Goal: Connect with others

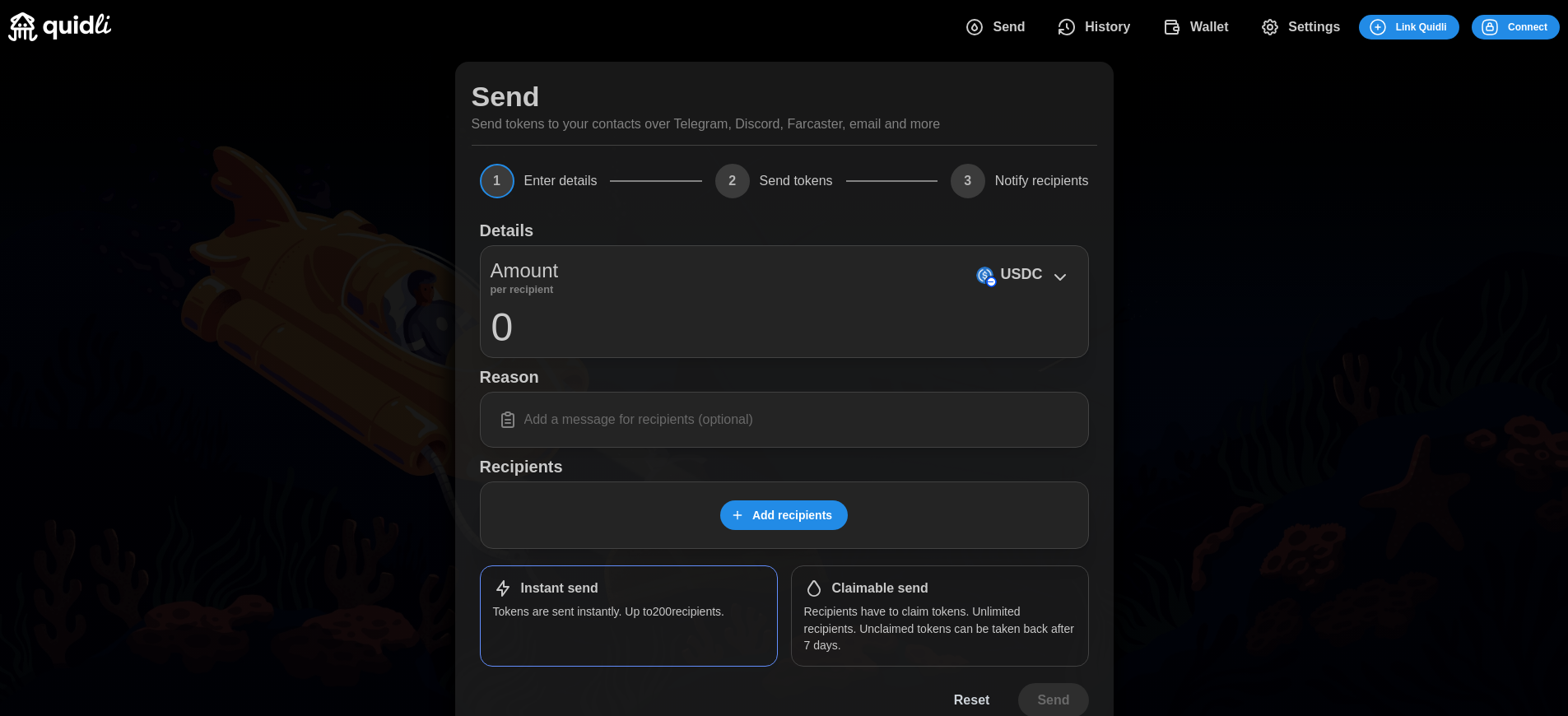
click at [880, 589] on h1 "Claimable send" at bounding box center [880, 588] width 96 height 17
click at [1528, 27] on span "Connect" at bounding box center [1528, 28] width 39 height 23
click at [1540, 27] on div "Log in or sign up Submit Continue with Email Discord Farcaster Telegram_logo Te…" at bounding box center [784, 358] width 1568 height 716
click at [1540, 27] on div "Log in or sign up Submit Continue with Email Discord Farcaster Telegram_logo Te…" at bounding box center [790, 358] width 1580 height 716
click at [1528, 27] on span "Connect" at bounding box center [1528, 28] width 39 height 23
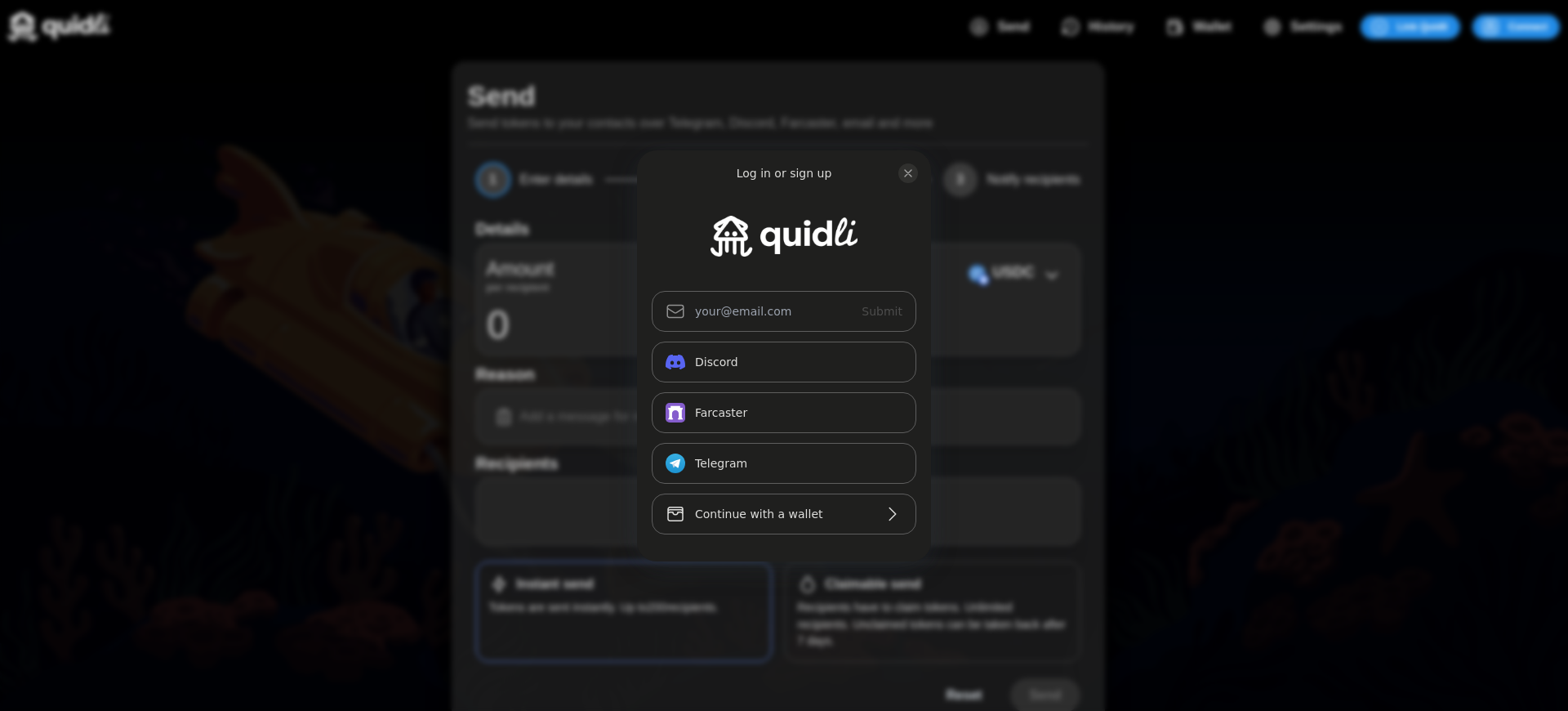
click at [1528, 27] on div "Log in or sign up Submit Continue with Email Discord Farcaster Telegram_logo Te…" at bounding box center [784, 356] width 1568 height 711
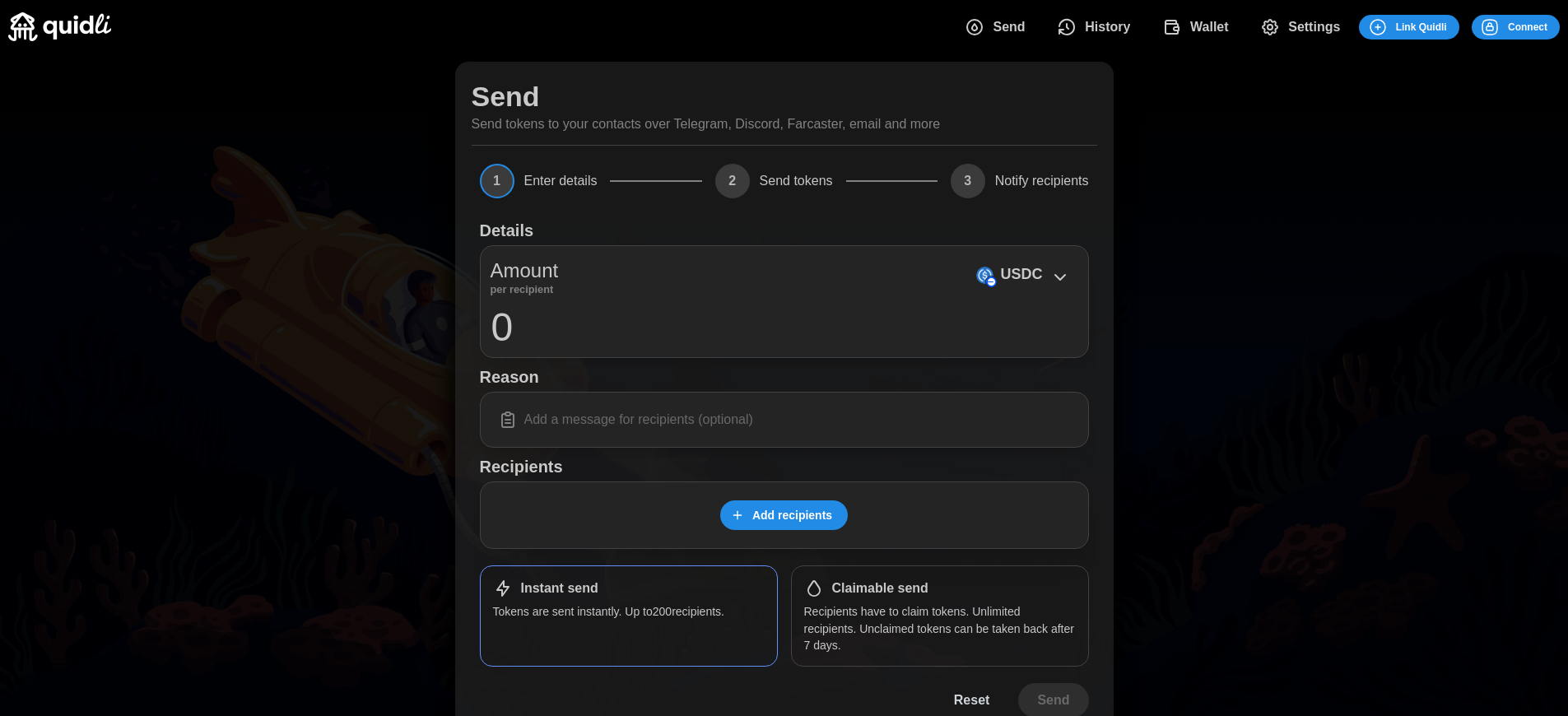
click at [1528, 27] on span "Connect" at bounding box center [1528, 28] width 39 height 23
click at [1540, 27] on div "Log in or sign up Submit Continue with Email Discord Farcaster Telegram_logo Te…" at bounding box center [784, 358] width 1568 height 716
click at [1540, 27] on div "Log in or sign up Submit Continue with Email Discord Farcaster Telegram_logo Te…" at bounding box center [790, 358] width 1580 height 716
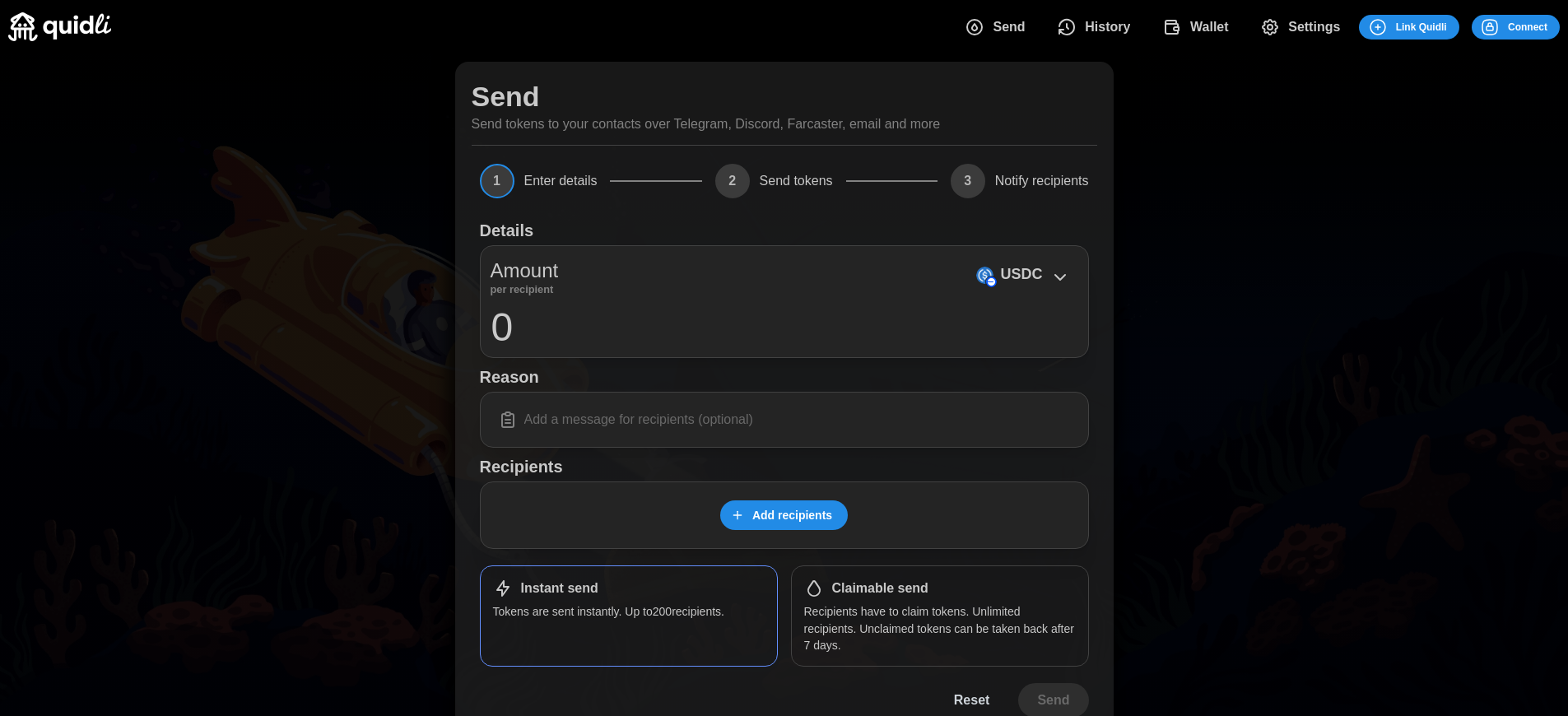
click at [880, 589] on h1 "Claimable send" at bounding box center [880, 588] width 96 height 17
click at [1528, 27] on span "Connect" at bounding box center [1528, 28] width 39 height 23
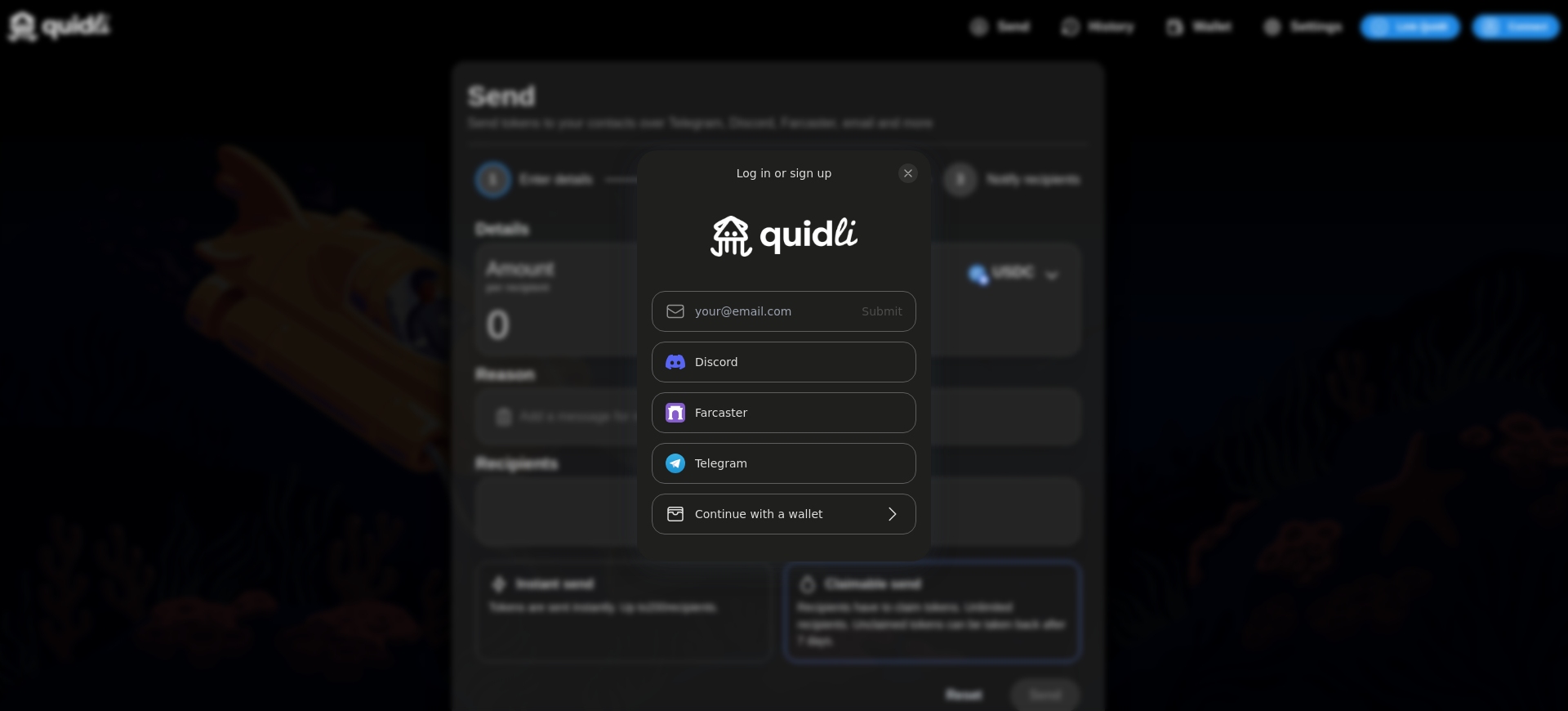
click at [873, 585] on div "Log in or sign up Submit Continue with Email Discord Farcaster Telegram_logo Te…" at bounding box center [784, 356] width 1568 height 711
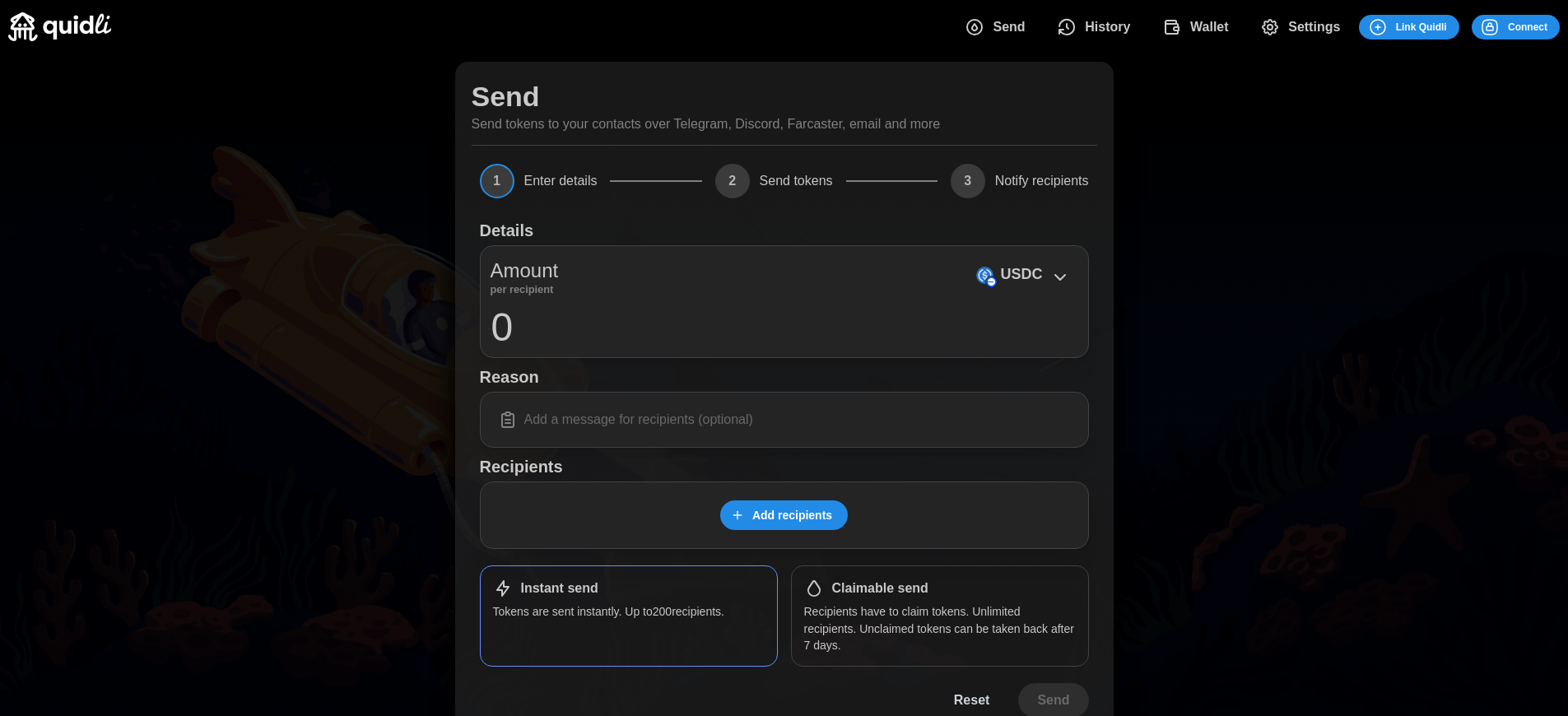
click at [706, 125] on p "Send tokens to your contacts over Telegram, Discord, Farcaster, email and more" at bounding box center [706, 124] width 470 height 20
click at [1528, 27] on span "Connect" at bounding box center [1528, 28] width 39 height 23
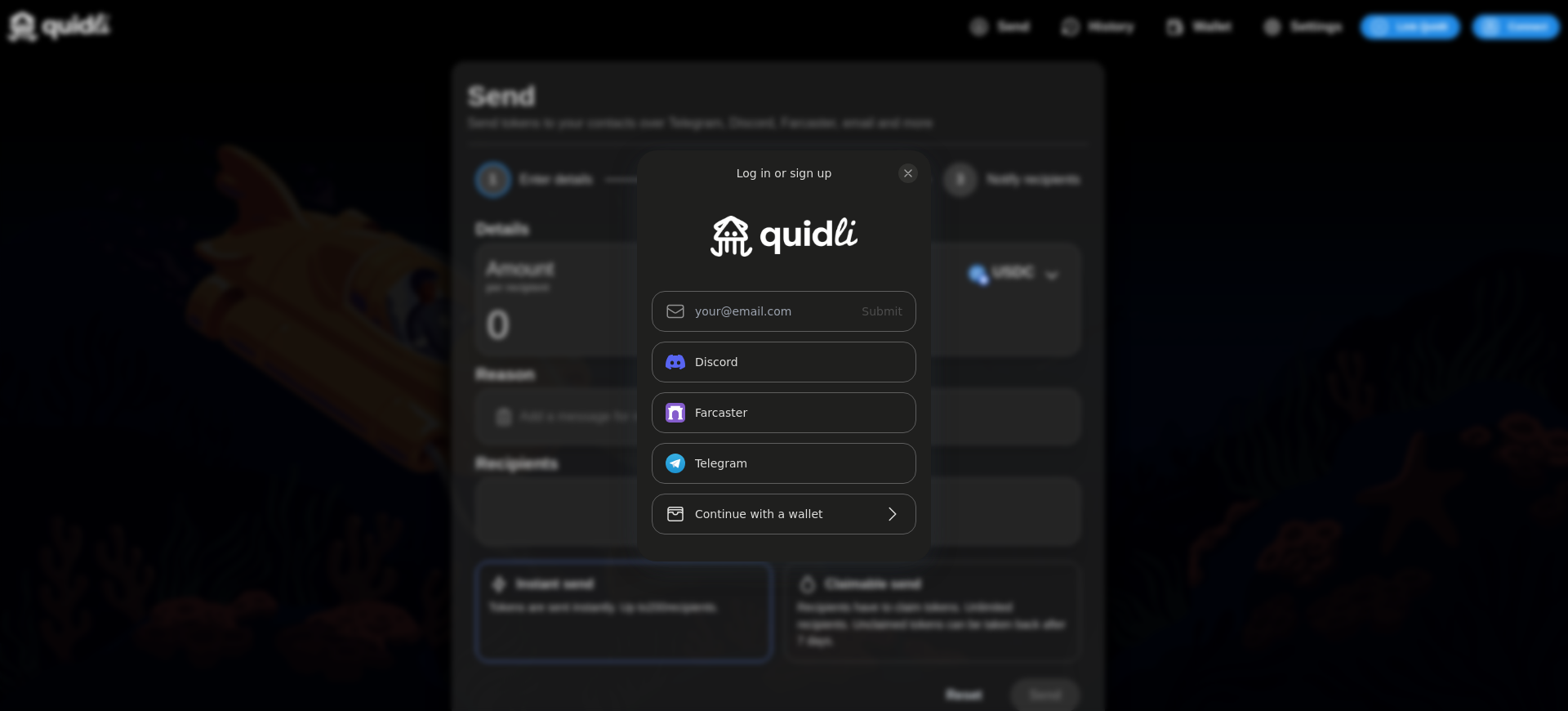
click at [873, 585] on div "Log in or sign up Submit Continue with Email Discord Farcaster Telegram_logo Te…" at bounding box center [784, 356] width 1568 height 711
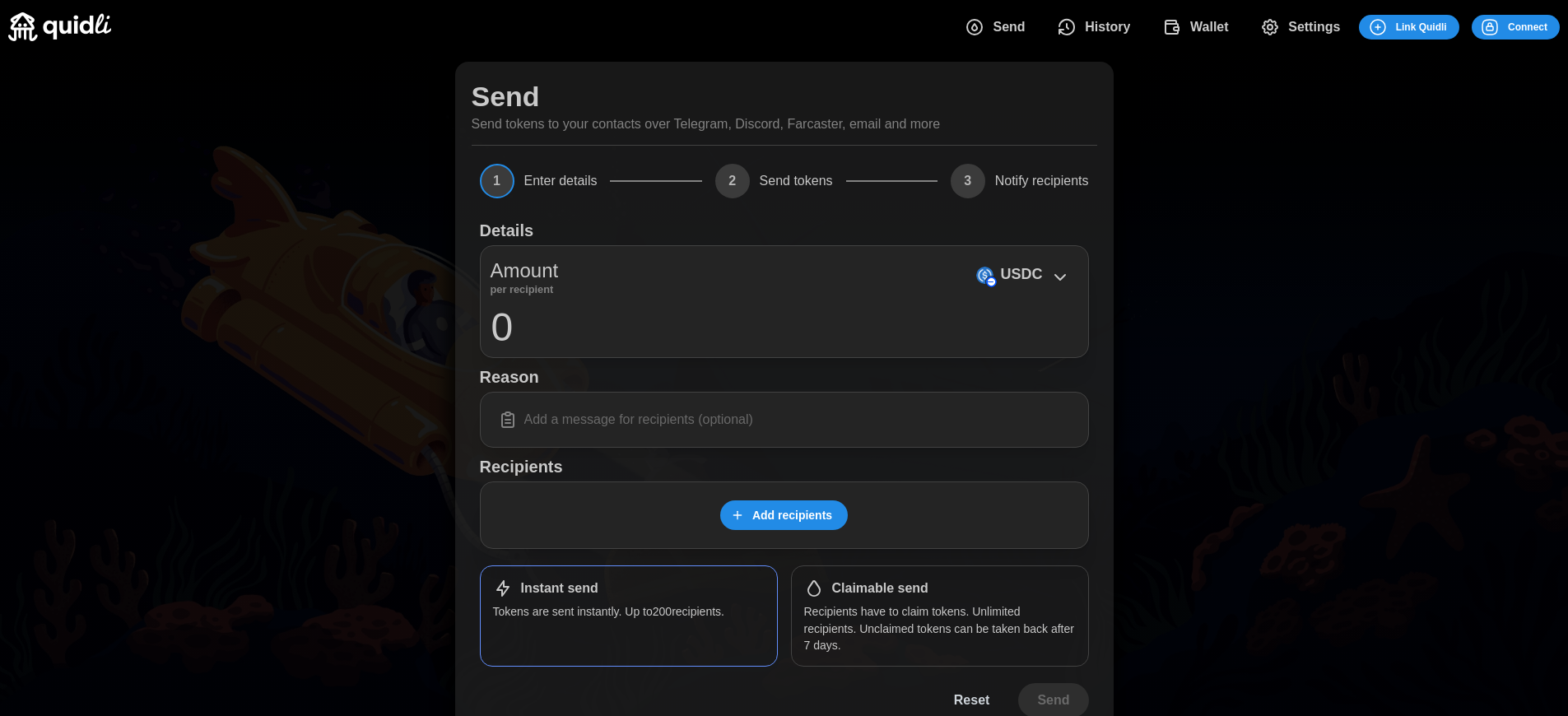
click at [1528, 27] on span "Connect" at bounding box center [1528, 28] width 39 height 23
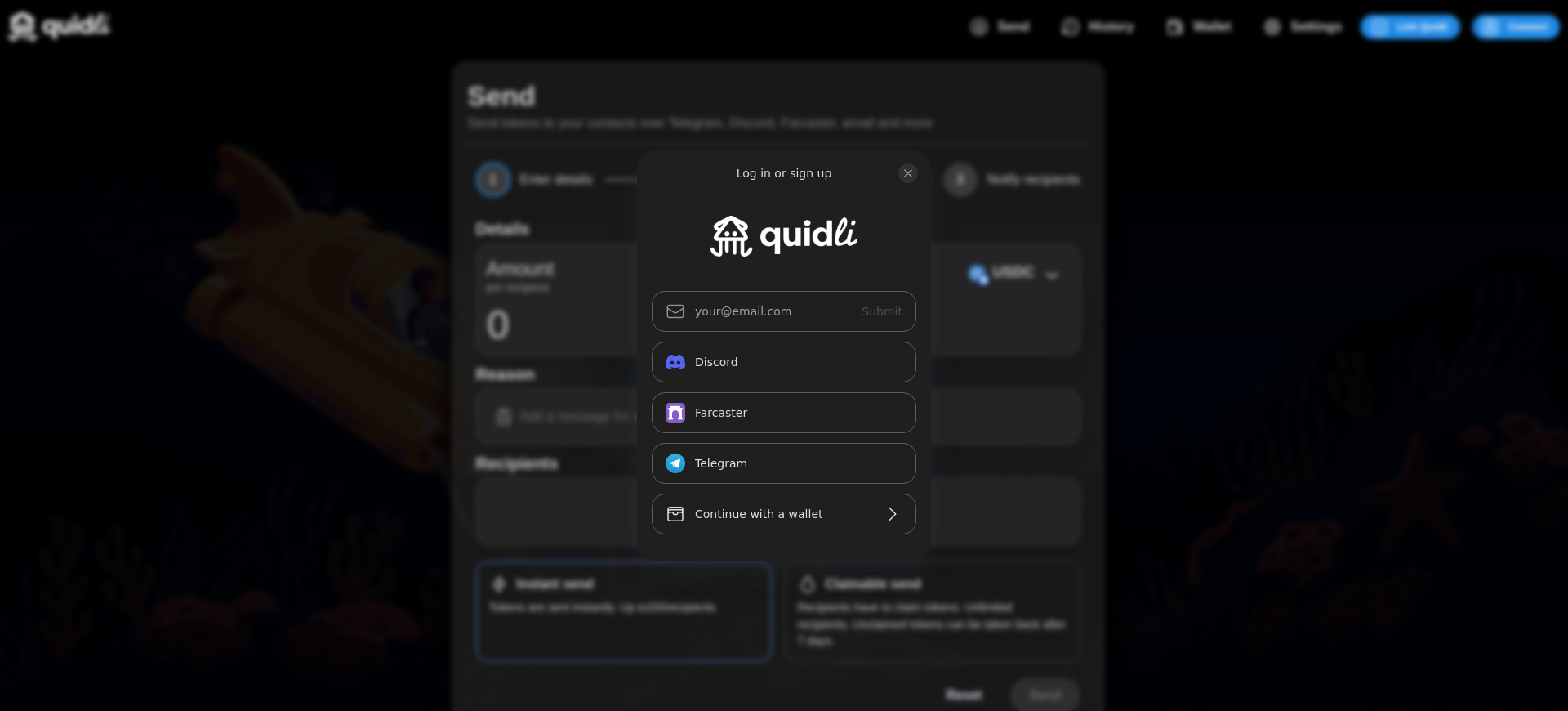
click at [873, 585] on div "Log in or sign up Submit Continue with Email Discord Farcaster Telegram_logo Te…" at bounding box center [784, 356] width 1568 height 711
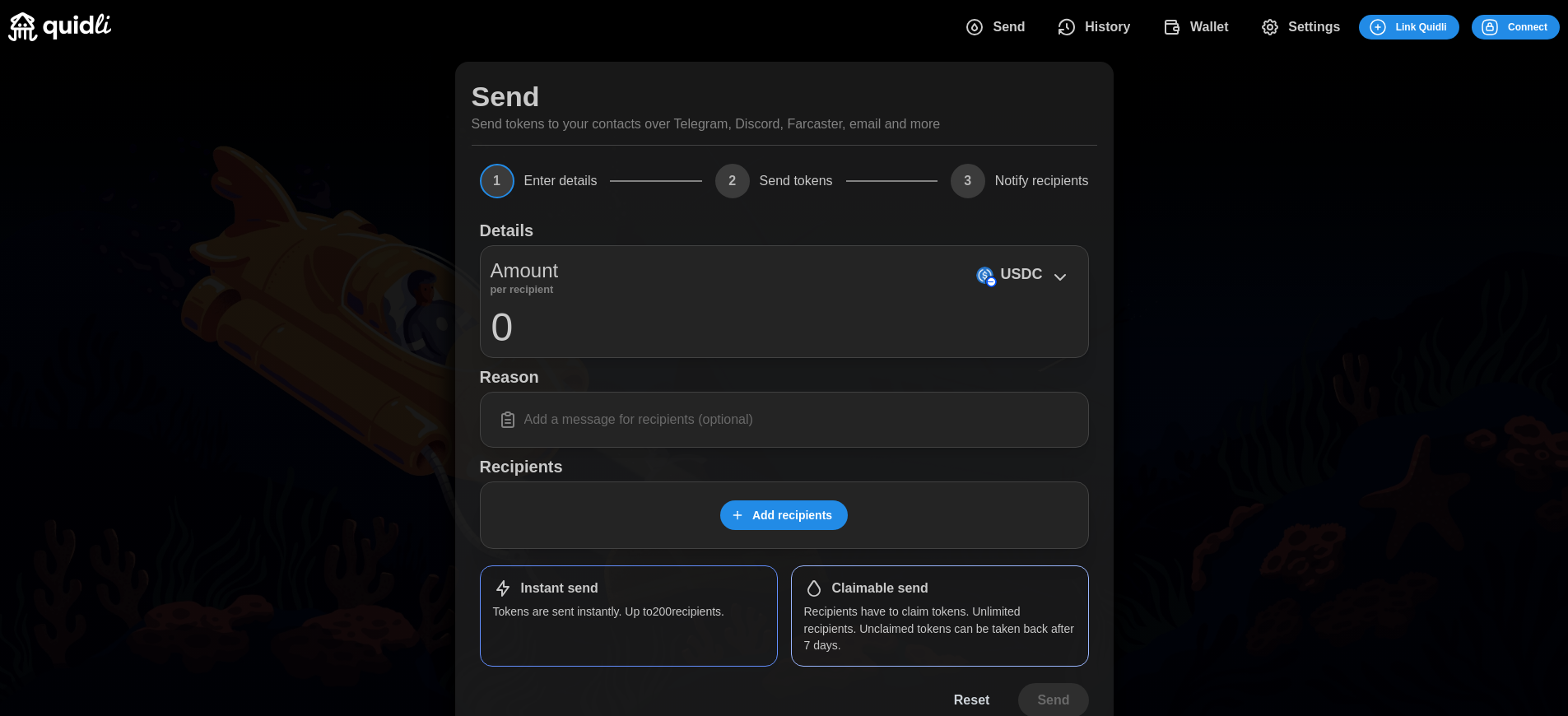
click at [880, 589] on h1 "Claimable send" at bounding box center [880, 588] width 96 height 17
click at [1528, 27] on span "Connect" at bounding box center [1528, 28] width 39 height 23
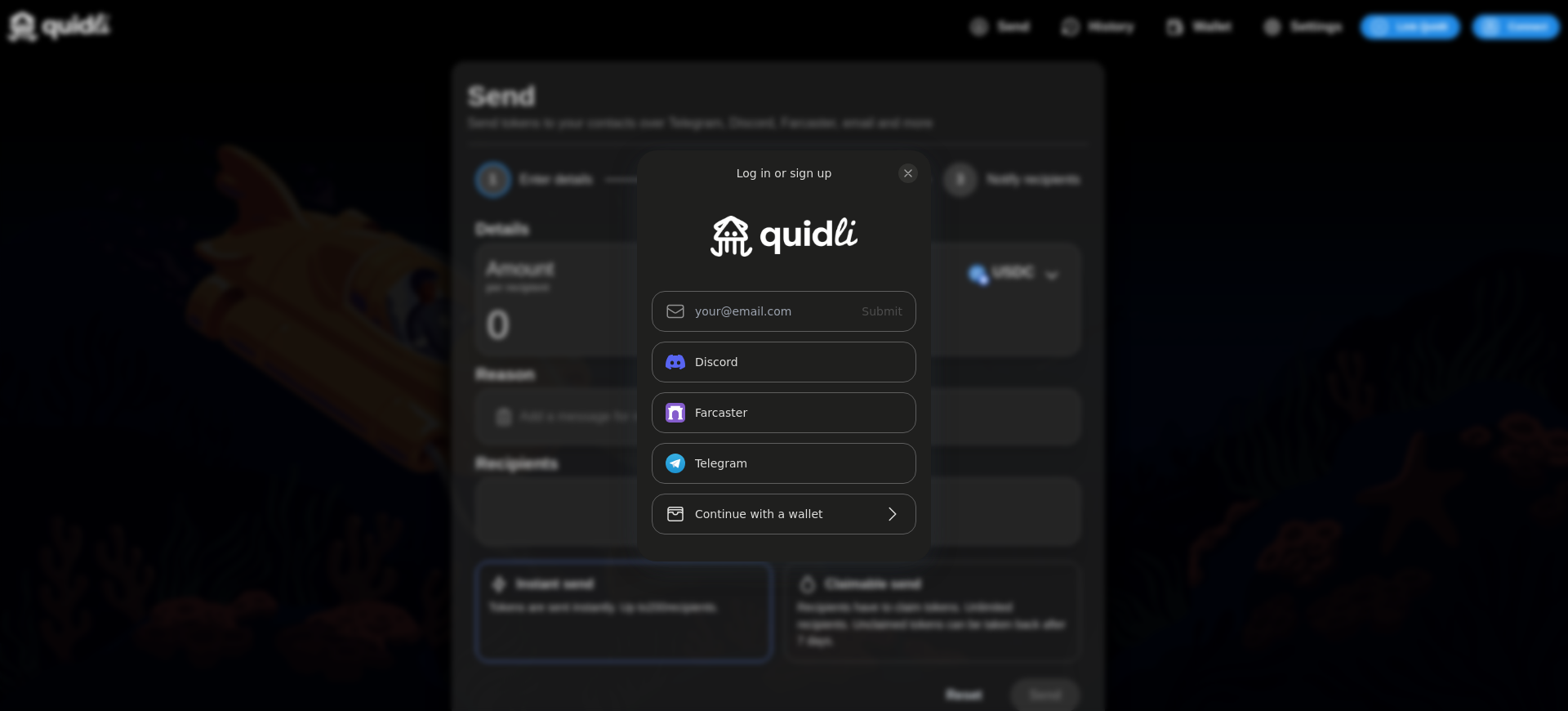
click at [784, 172] on div "Log in or sign up" at bounding box center [784, 173] width 95 height 16
